Goal: Check status: Check status

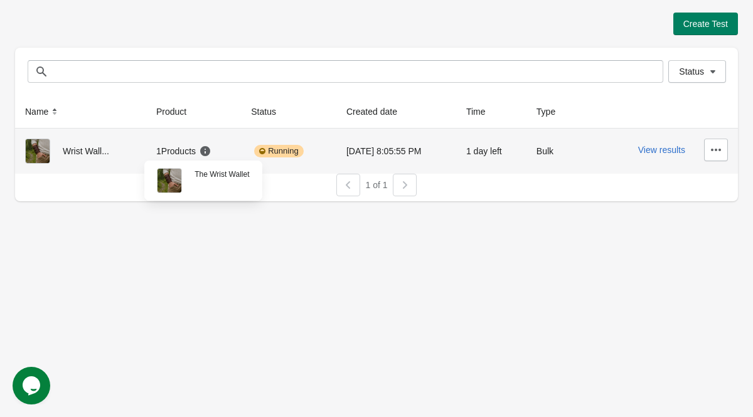
click at [135, 153] on th "Wrist Wall..." at bounding box center [80, 151] width 131 height 45
click at [656, 151] on button "View results" at bounding box center [661, 150] width 47 height 10
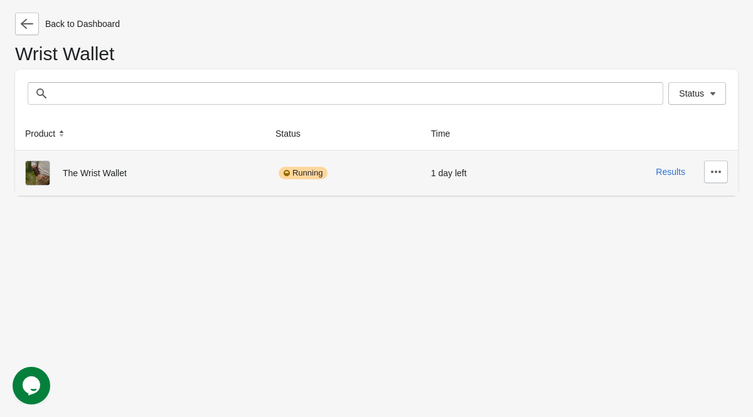
click at [451, 179] on div "1 day left" at bounding box center [478, 173] width 95 height 25
click at [50, 168] on div at bounding box center [44, 173] width 38 height 25
click at [46, 168] on img at bounding box center [37, 173] width 25 height 25
click at [81, 168] on div "The Wrist Wallet" at bounding box center [140, 173] width 230 height 25
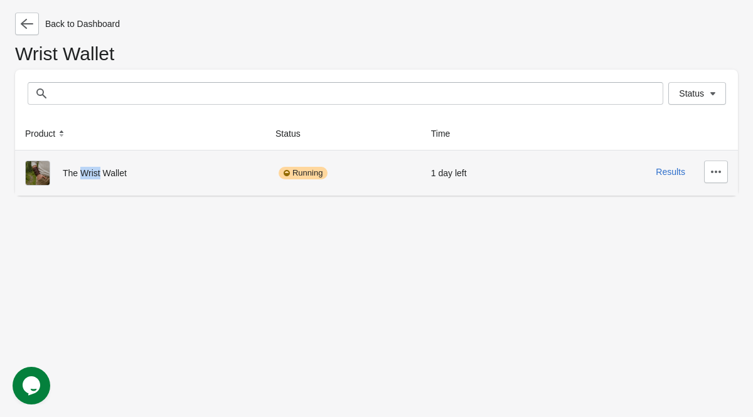
click at [289, 176] on img at bounding box center [287, 173] width 6 height 10
click at [675, 176] on button "Results" at bounding box center [670, 172] width 29 height 10
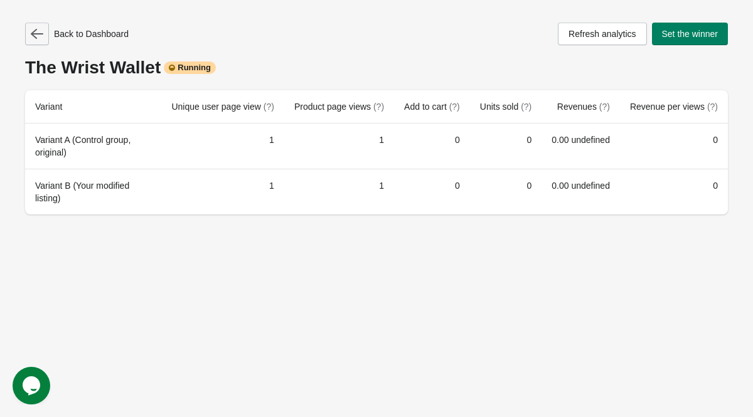
click at [36, 45] on button "button" at bounding box center [37, 34] width 24 height 23
